Goal: Information Seeking & Learning: Learn about a topic

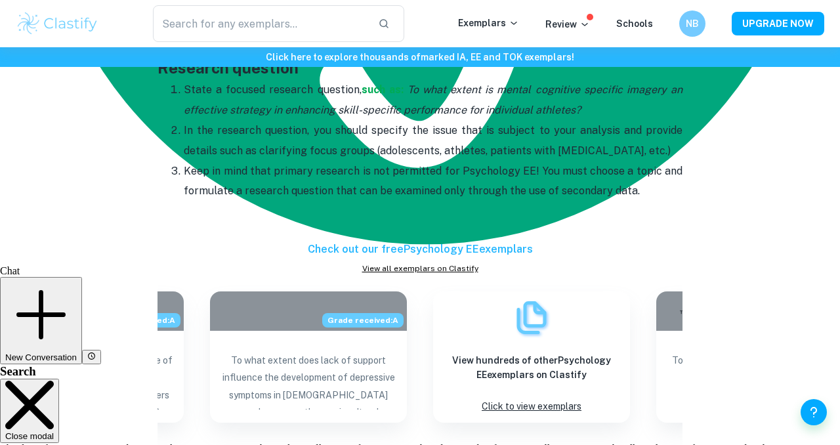
scroll to position [1235, 0]
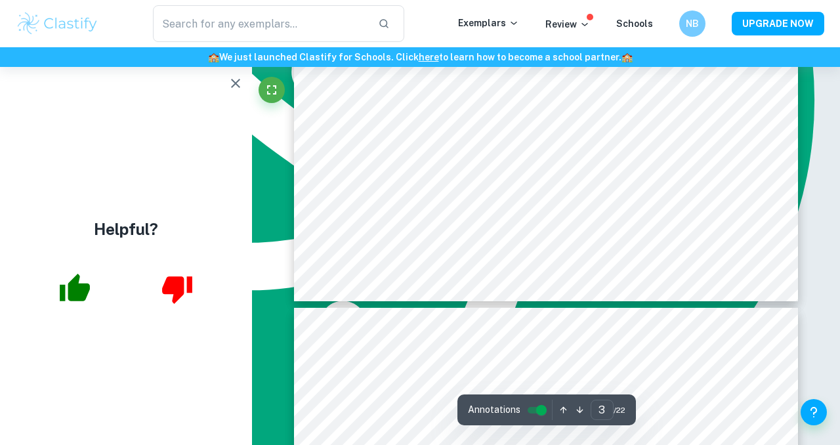
scroll to position [2081, 0]
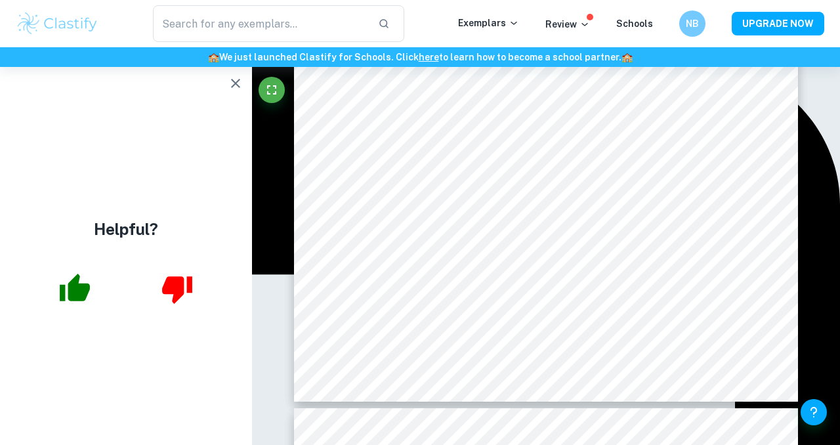
type input "5"
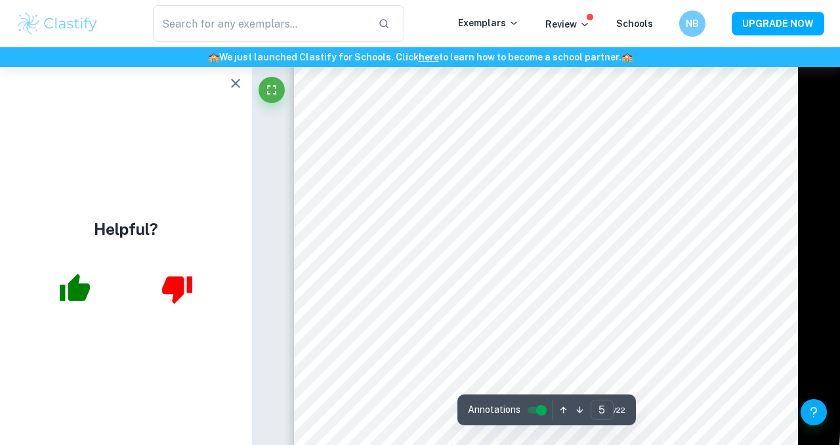
scroll to position [3287, 0]
